Goal: Task Accomplishment & Management: Manage account settings

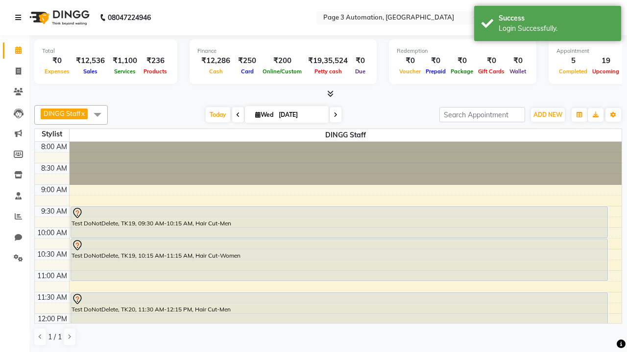
click at [20, 18] on icon at bounding box center [18, 17] width 6 height 7
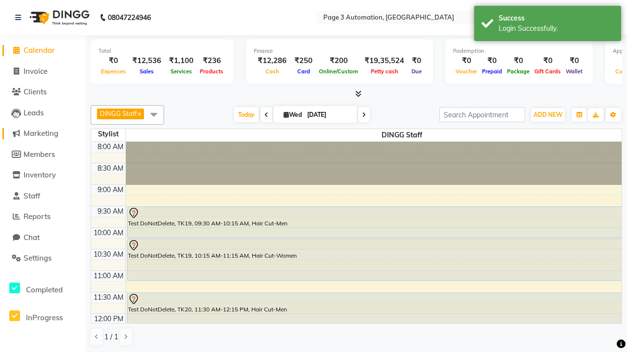
click at [43, 134] on span "Marketing" at bounding box center [40, 133] width 35 height 9
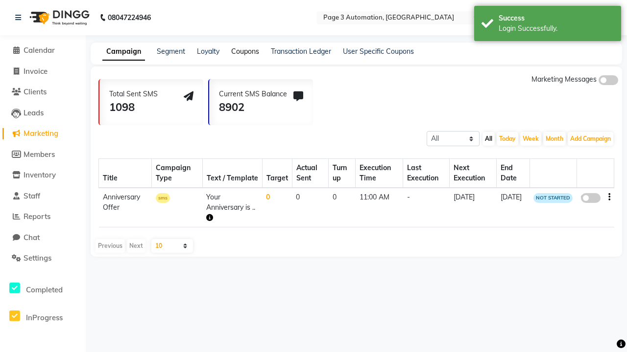
click at [245, 51] on link "Coupons" at bounding box center [245, 51] width 28 height 9
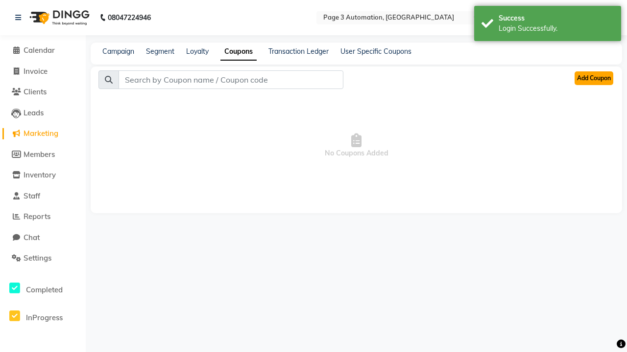
click at [593, 78] on button "Add Coupon" at bounding box center [593, 78] width 39 height 14
select select "ALL"
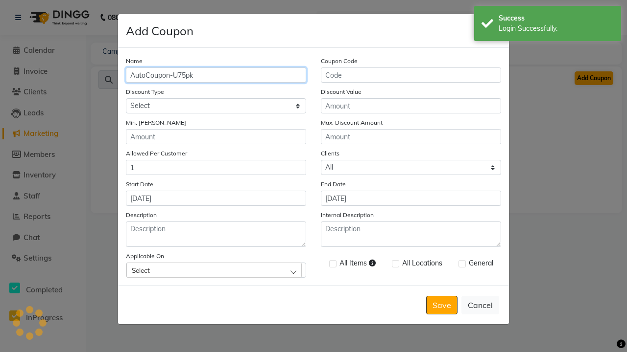
type input "AutoCoupon-U75pk"
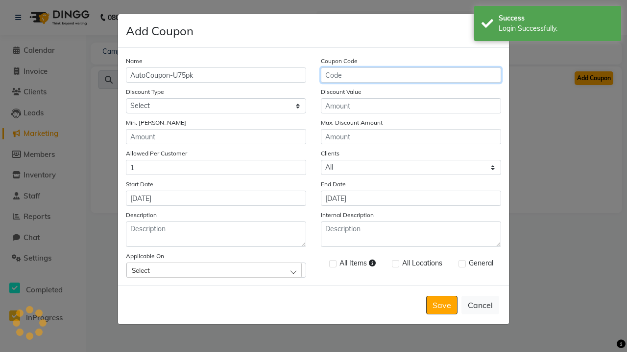
type input "AC-bI4Dn"
select select "PERCENTAGE"
type input "AC-bI4Dn"
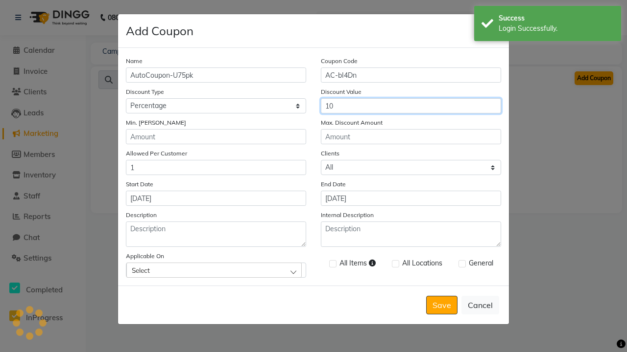
type input "10"
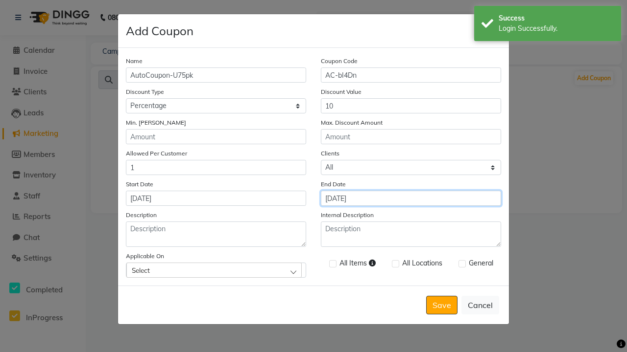
type input "[DATE]"
click at [216, 270] on div "Select" at bounding box center [213, 270] width 175 height 15
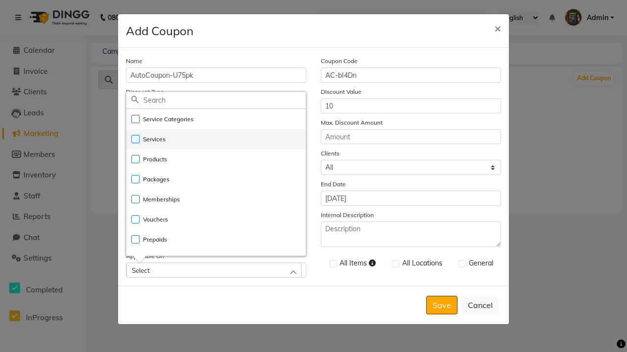
click at [216, 139] on li "Services" at bounding box center [215, 139] width 179 height 20
checkbox input "true"
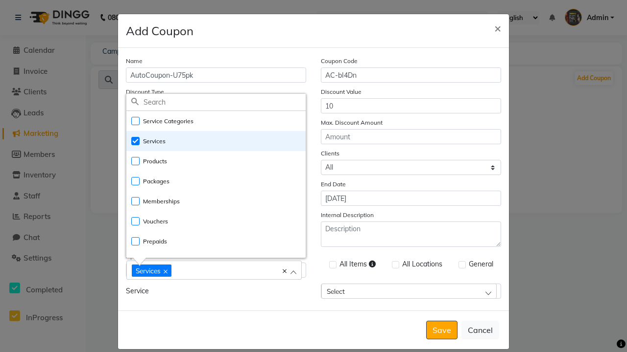
click at [216, 271] on div "Services" at bounding box center [209, 270] width 155 height 13
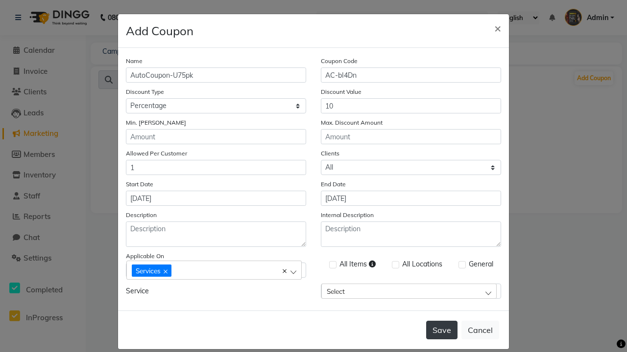
click at [332, 265] on label at bounding box center [332, 264] width 7 height 7
click at [332, 265] on input "checkbox" at bounding box center [332, 265] width 6 height 6
checkbox input "true"
click at [442, 321] on button "Save" at bounding box center [441, 330] width 31 height 19
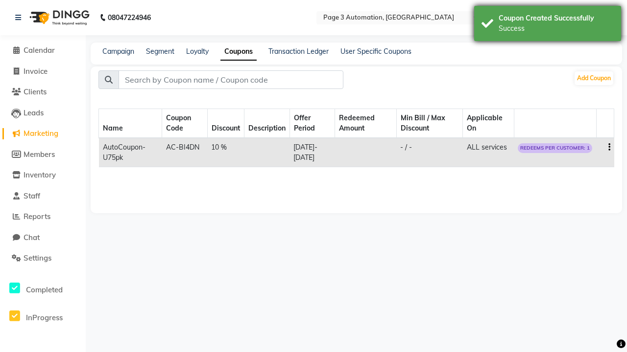
click at [547, 25] on div "Success" at bounding box center [555, 28] width 115 height 10
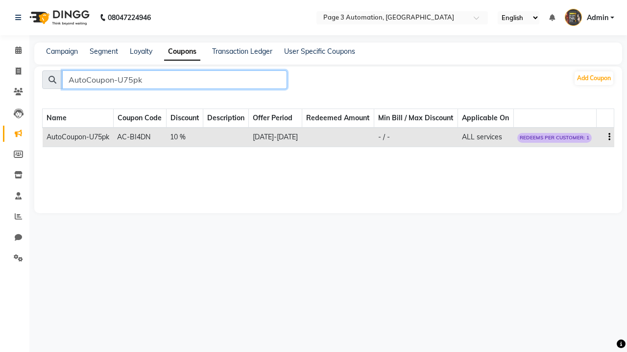
type input "AutoCoupon-U75pk"
type input "AC-bI4Dn"
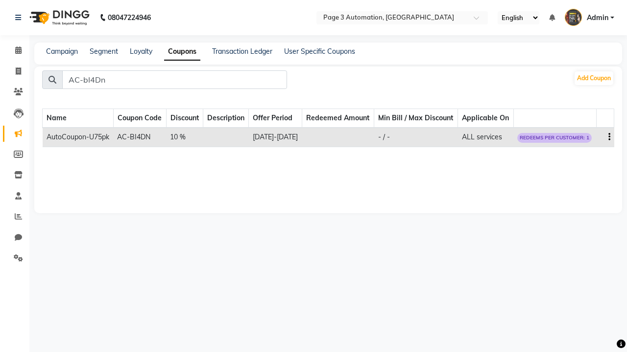
click at [609, 138] on icon "button" at bounding box center [609, 137] width 2 height 0
click at [586, 141] on div "Edit" at bounding box center [585, 142] width 23 height 12
select select "PERCENTAGE"
select select "ALL"
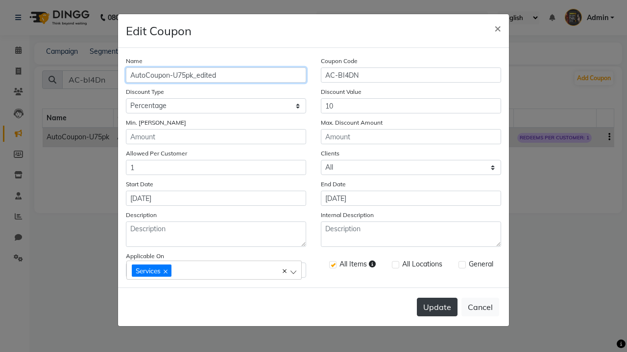
type input "AutoCoupon-U75pk_edited"
click at [437, 307] on button "Update" at bounding box center [437, 307] width 41 height 19
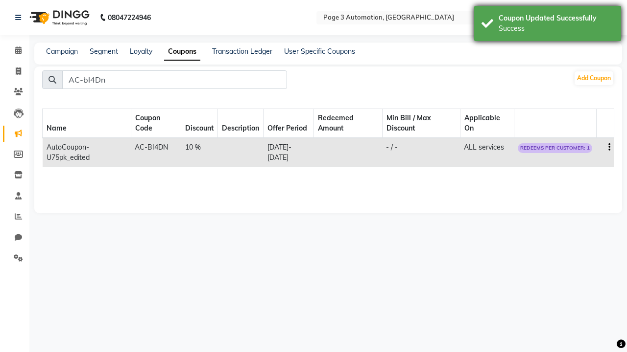
click at [547, 25] on div "Success" at bounding box center [555, 28] width 115 height 10
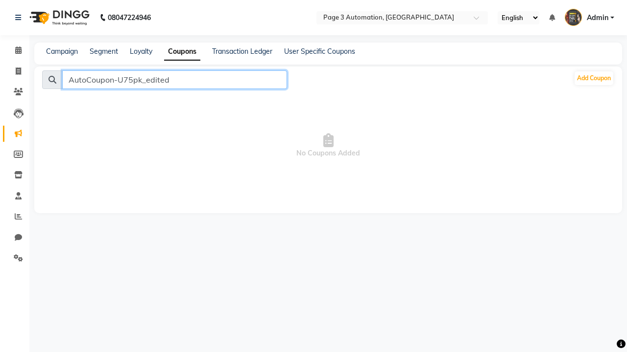
type input "AutoCoupon-U75pk_edited"
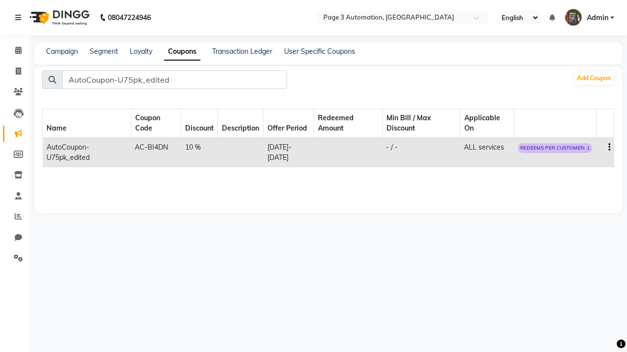
click at [609, 147] on icon "button" at bounding box center [609, 147] width 2 height 0
click at [586, 154] on div "Delete" at bounding box center [585, 154] width 23 height 12
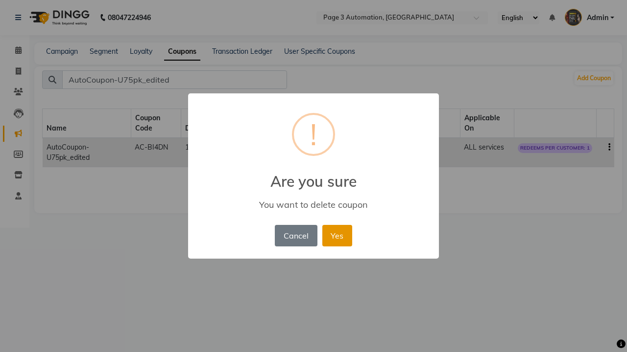
click at [337, 235] on button "Yes" at bounding box center [337, 236] width 30 height 22
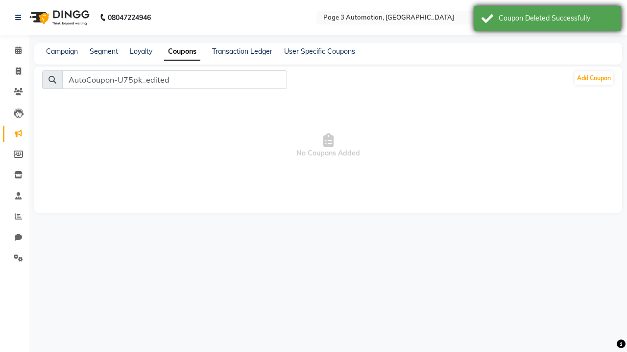
click at [547, 20] on div "Coupon Deleted Successfully" at bounding box center [555, 18] width 115 height 10
